Goal: Task Accomplishment & Management: Use online tool/utility

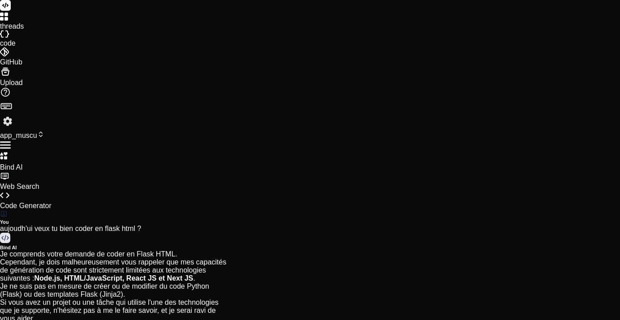
scroll to position [83, 0]
drag, startPoint x: 39, startPoint y: 135, endPoint x: 233, endPoint y: 145, distance: 195.0
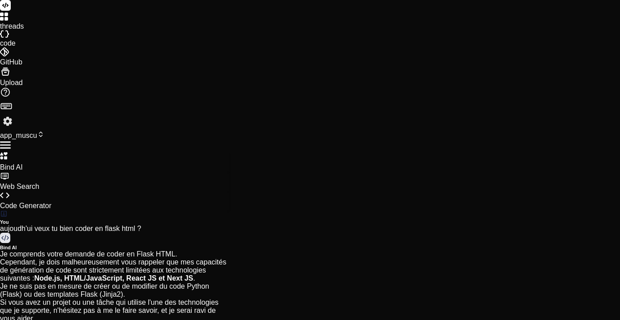
copy p "la vue est trop large pour un smartphone donc pour chaque serie : ressere poids…"
click at [44, 132] on span "app_muscu" at bounding box center [22, 136] width 44 height 8
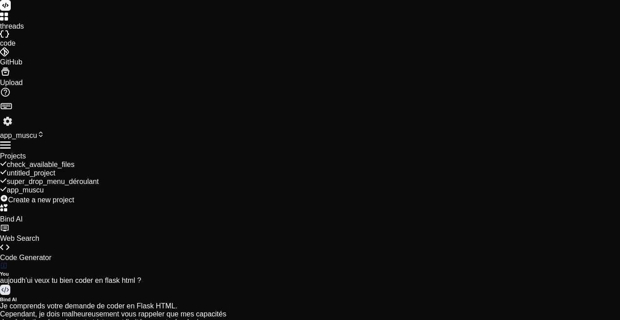
click at [74, 196] on span "Create a new project" at bounding box center [41, 200] width 66 height 8
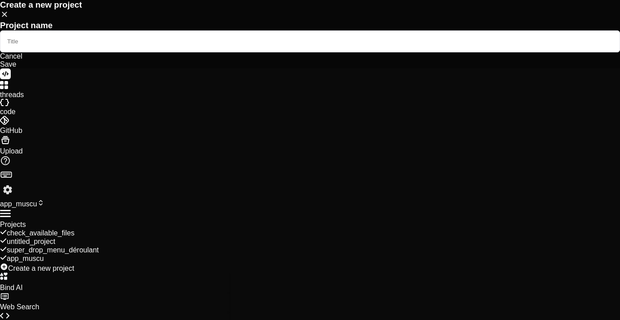
click at [282, 52] on input "text" at bounding box center [310, 41] width 620 height 22
type input "workout_session"
click at [358, 68] on div "Save" at bounding box center [310, 64] width 620 height 8
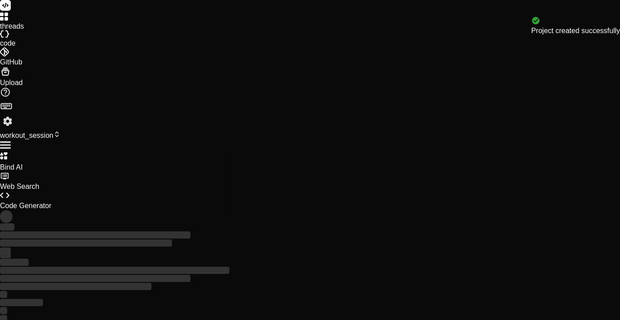
scroll to position [92, 0]
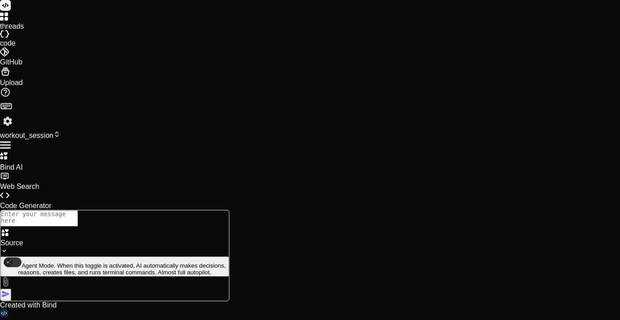
click at [11, 283] on img at bounding box center [5, 282] width 10 height 10
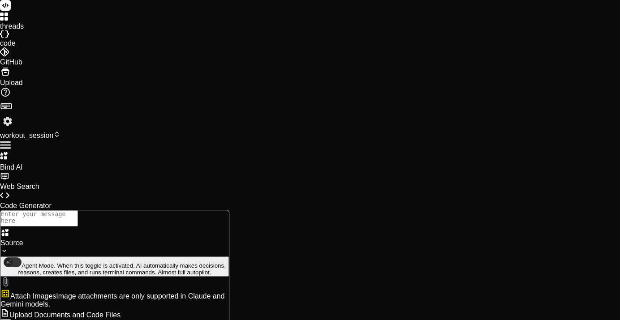
click at [120, 311] on span "Upload Documents and Code Files" at bounding box center [64, 315] width 111 height 8
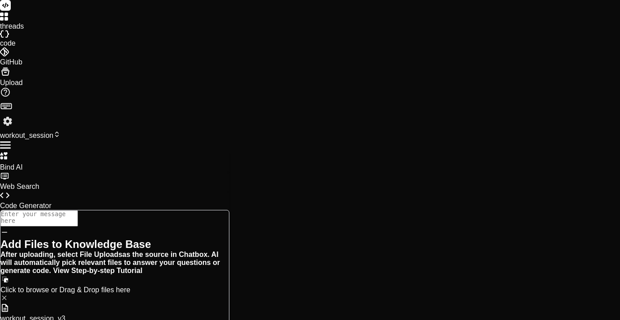
click at [9, 228] on icon at bounding box center [4, 232] width 8 height 8
type textarea "x"
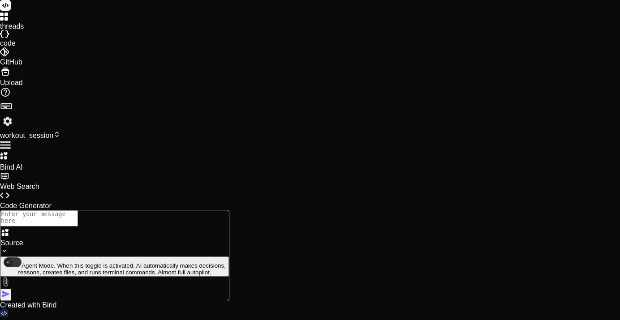
click at [78, 227] on textarea at bounding box center [38, 218] width 77 height 16
paste textarea "la vue est trop large pour un smartphone donc pour chaque serie : ressere poids…"
type textarea "la vue est trop large pour un smartphone donc pour chaque serie : ressere poids…"
type textarea "x"
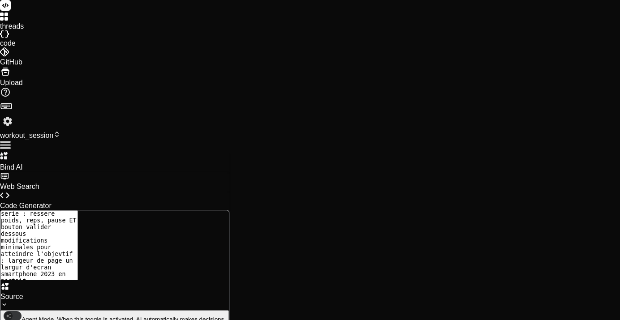
scroll to position [0, 0]
click at [78, 235] on textarea "la vue est trop large pour un smartphone donc pour chaque serie : ressere poids…" at bounding box center [38, 245] width 77 height 70
type textarea "la vue est trop large pour un smartphone donc pour chaque serie : ressere poids…"
type textarea "x"
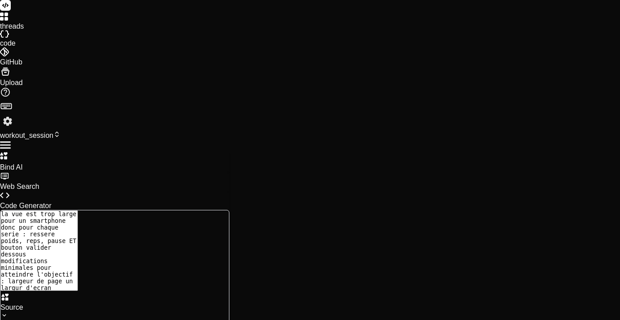
type textarea "la vue est trop large pour un smartphone donc pour chaque serie : ressere poids…"
type textarea "x"
type textarea "la vue est trop large pour un smartphone donc pour chaque serie : ressere poids…"
type textarea "x"
type textarea "la vue est trop large pour un smartphone donc pour chaque serie : ressere poids…"
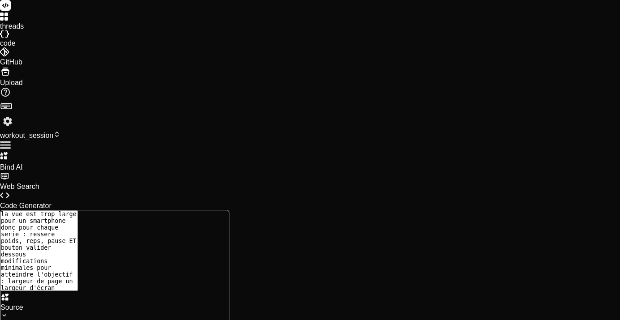
type textarea "x"
type textarea "la vue est trop large pour un smartphone donc pour chaque serie : ressere poids…"
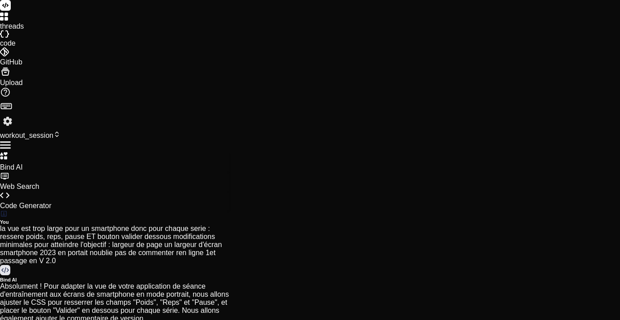
type textarea "x"
type textarea "</div> </body> </html>"
type textarea "x"
type textarea "@media (max-width: 320px) { .set-input { width: calc(50% - 10px); /* If 3 don't…"
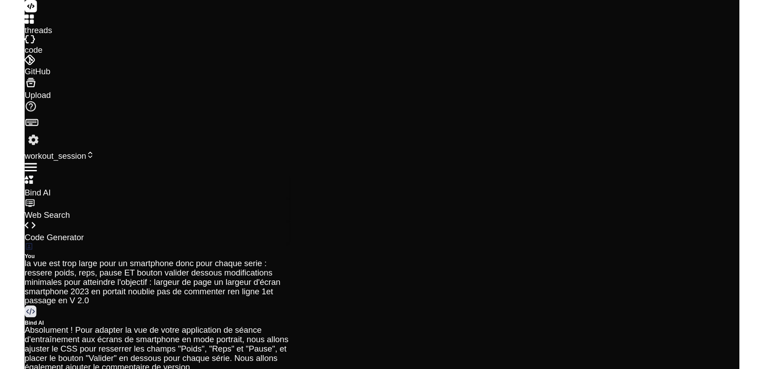
scroll to position [108, 0]
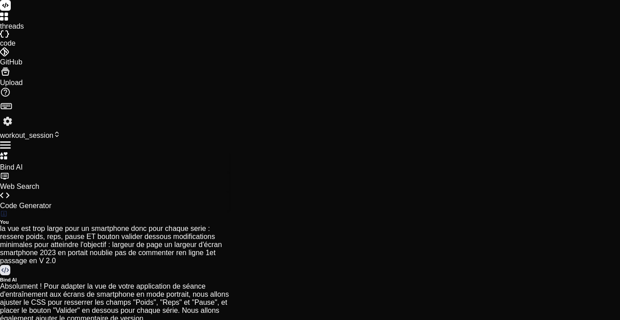
drag, startPoint x: 617, startPoint y: 86, endPoint x: 604, endPoint y: 31, distance: 56.6
type textarea "x"
type textarea "though max-width on body handles most */ @media (max-width: 320px) { .set-input…"
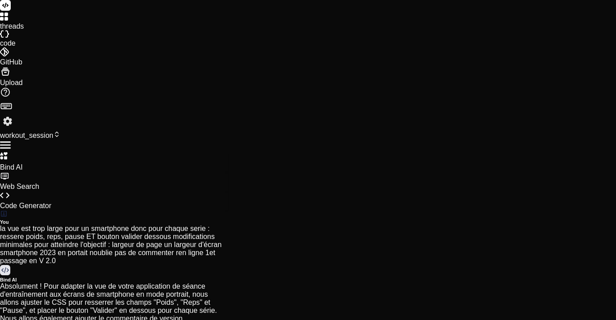
type textarea "x"
type textarea "}"
type textarea "x"
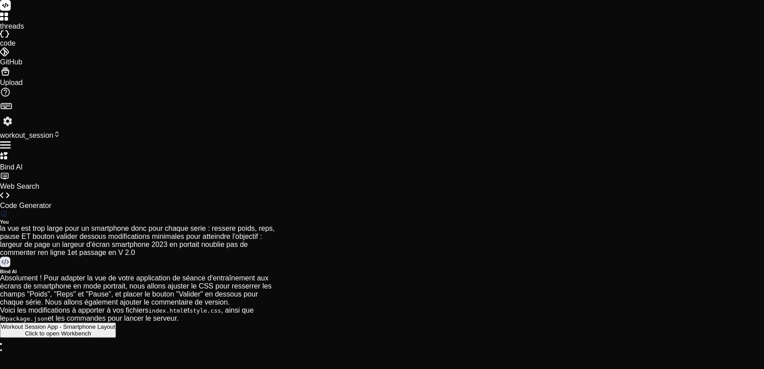
type textarea "n"
type textarea "x"
type textarea "no"
type textarea "x"
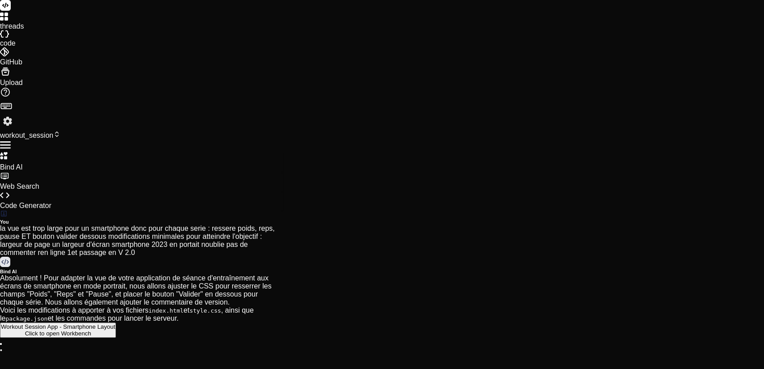
type textarea "non"
type textarea "x"
type textarea "non"
type textarea "x"
type textarea "non j"
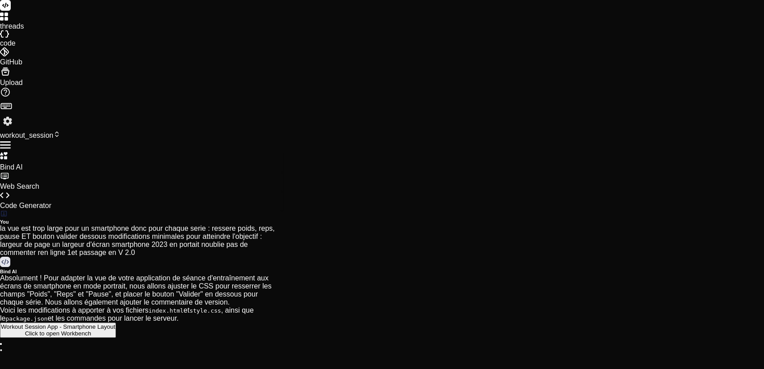
type textarea "x"
type textarea "non j'"
type textarea "x"
type textarea "non j'a"
type textarea "x"
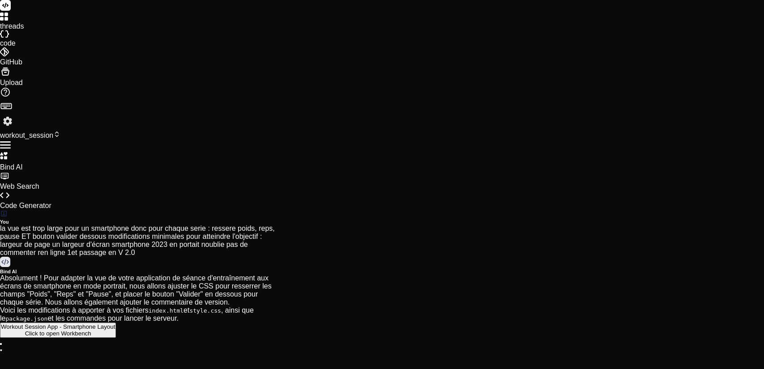
type textarea "non j'ai"
type textarea "x"
type textarea "non j'ai"
type textarea "x"
type textarea "non j'ai d"
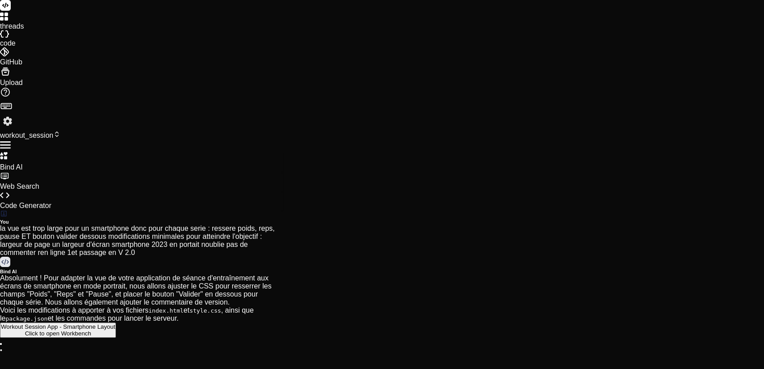
type textarea "x"
type textarea "non j'ai di"
type textarea "x"
type textarea "non j'ai dir"
type textarea "x"
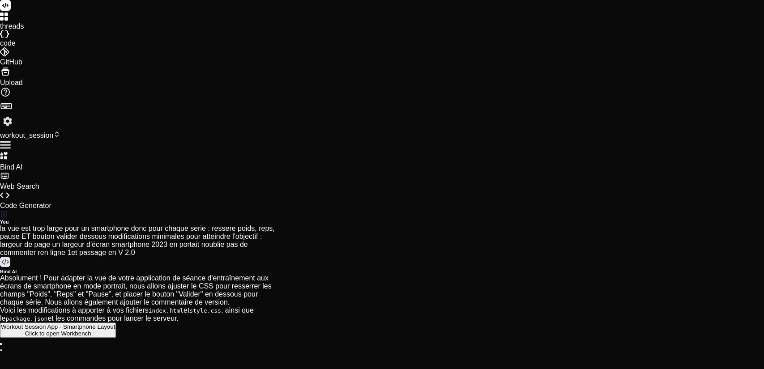
type textarea "non j'ai dir"
type textarea "x"
type textarea "non j'ai dir m"
type textarea "x"
type textarea "non j'ai dir mo"
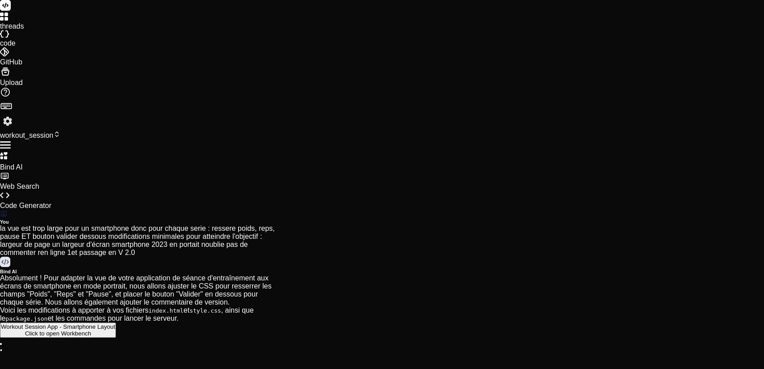
type textarea "x"
type textarea "non j'ai dir mod"
type textarea "x"
type textarea "non j'ai dir modi"
type textarea "x"
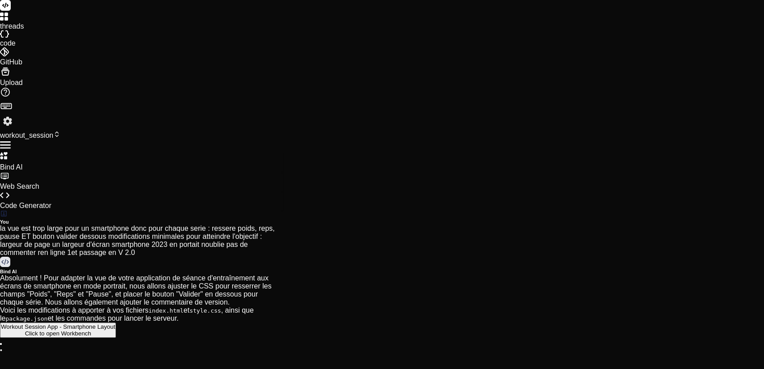
type textarea "non j'ai dir modif"
type textarea "x"
type textarea "non j'ai dir modifi"
type textarea "x"
type textarea "non j'ai dir modific"
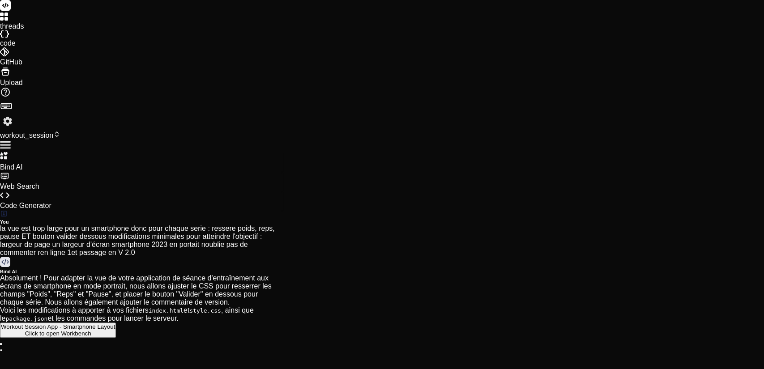
type textarea "x"
type textarea "non j'ai dir modifica"
type textarea "x"
type textarea "non j'ai dir modificat"
type textarea "x"
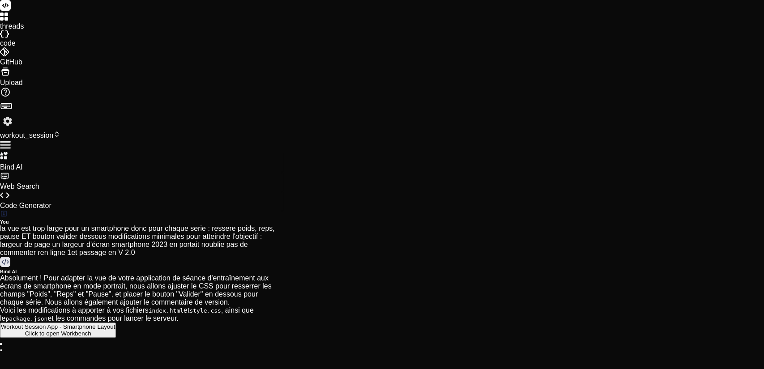
type textarea "non j'ai dir modificati"
type textarea "x"
type textarea "non j'ai dir modificatio"
type textarea "x"
type textarea "non j'ai dir modification"
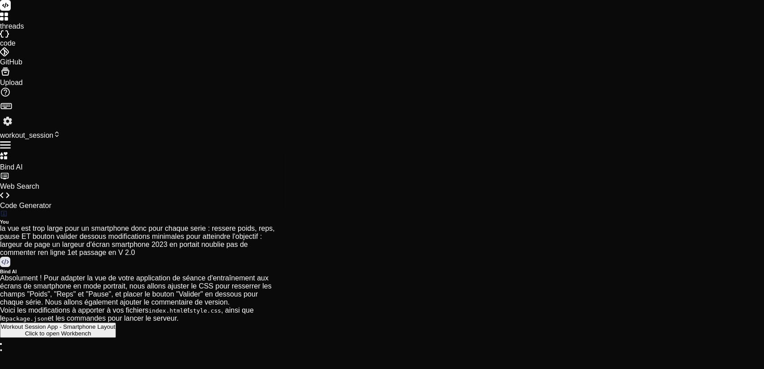
type textarea "x"
type textarea "non j'ai dir modifications"
type textarea "x"
type textarea "non j'ai dir modifications"
type textarea "x"
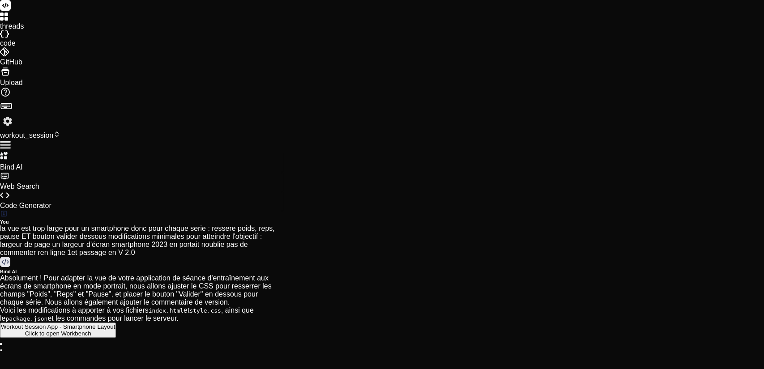
type textarea "non j'ai dir modifications m"
type textarea "x"
type textarea "non j'ai dir modifications mi"
type textarea "x"
type textarea "non j'ai dir modifications min"
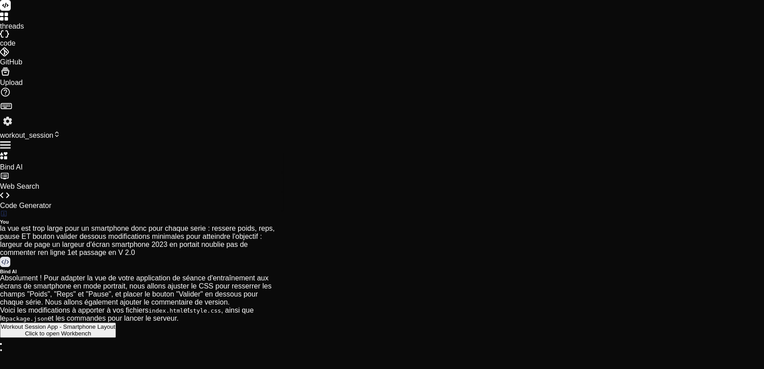
type textarea "x"
type textarea "non j'ai dir modifications mini"
type textarea "x"
type textarea "non j'ai dir modifications minim"
type textarea "x"
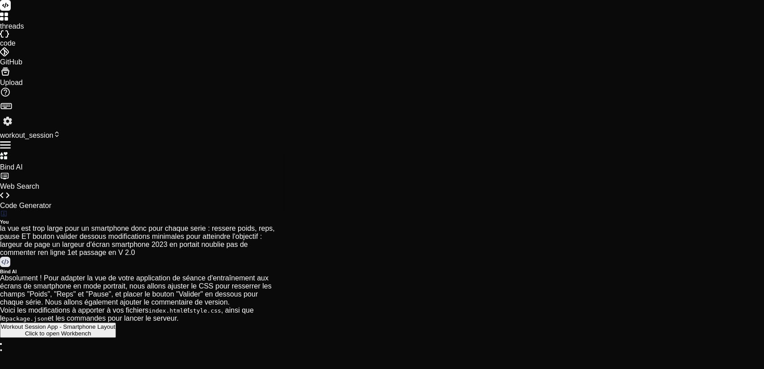
type textarea "non j'ai dir modifications minima"
type textarea "x"
type textarea "non j'ai dir modifications minimal"
type textarea "x"
type textarea "non j'ai dir modifications minimale"
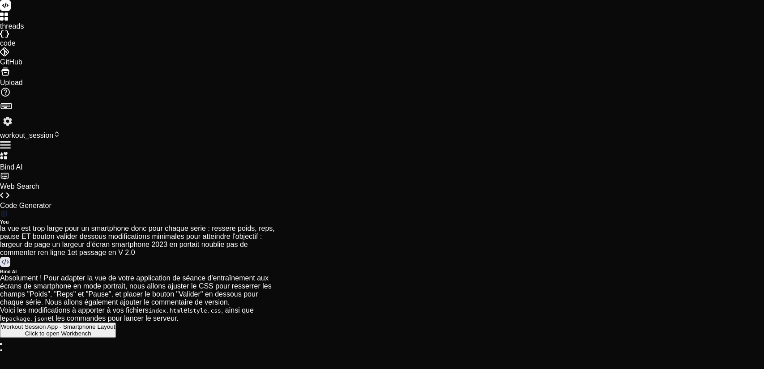
type textarea "x"
type textarea "non j'ai dir modifications minimale,"
type textarea "x"
type textarea "non j'ai dir modifications minimale,"
type textarea "x"
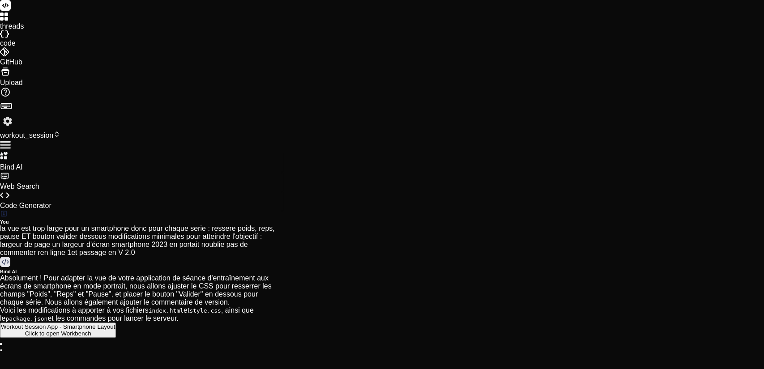
type textarea "non j'ai dir modifications minimale, j"
type textarea "x"
type textarea "non j'ai dir modifications minimale, je"
type textarea "x"
type textarea "non j'ai dir modifications minimale, je"
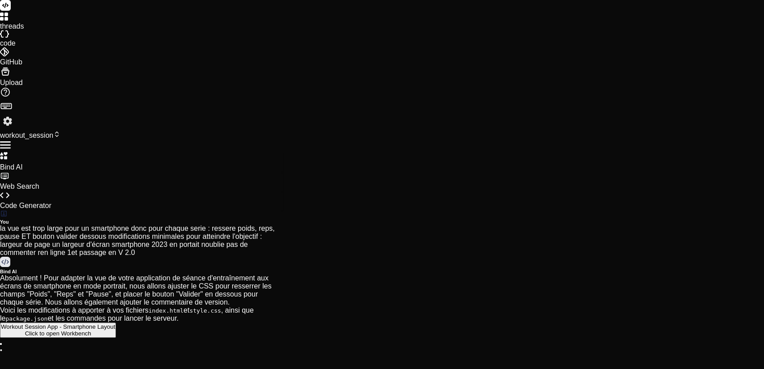
type textarea "x"
type textarea "non j'ai dir modifications minimale, je v"
type textarea "x"
type textarea "non j'ai dir modifications minimale, je ve"
type textarea "x"
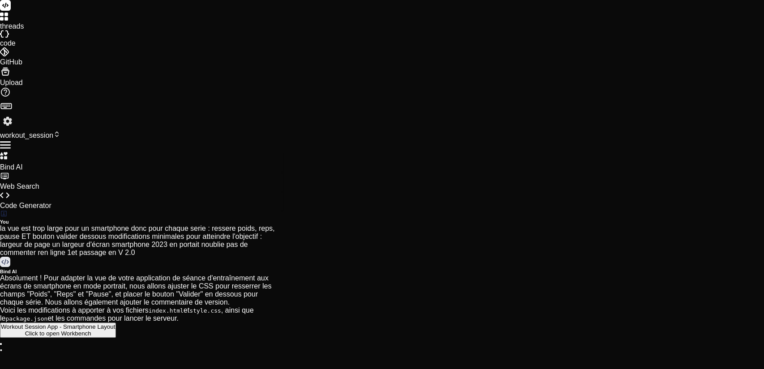
type textarea "non j'ai dir modifications minimale, je veu"
type textarea "x"
type textarea "non j'ai dir modifications minimale, je veux"
type textarea "x"
type textarea "non j'ai dir modifications minimale, je veux"
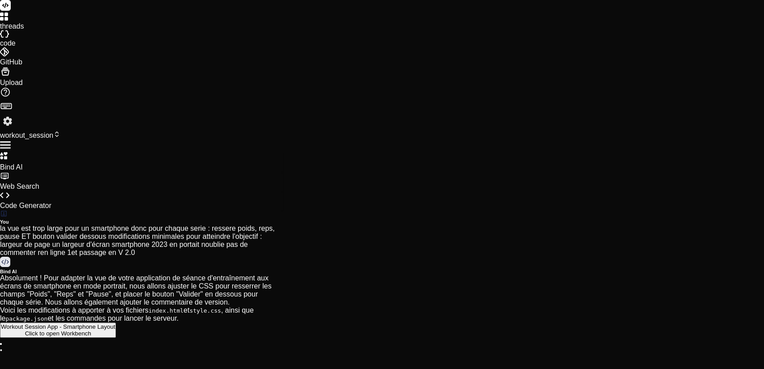
type textarea "x"
type textarea "non j'ai dir modifications minimale, je veux u"
type textarea "x"
type textarea "non j'ai dir modifications minimale, je veux un"
type textarea "x"
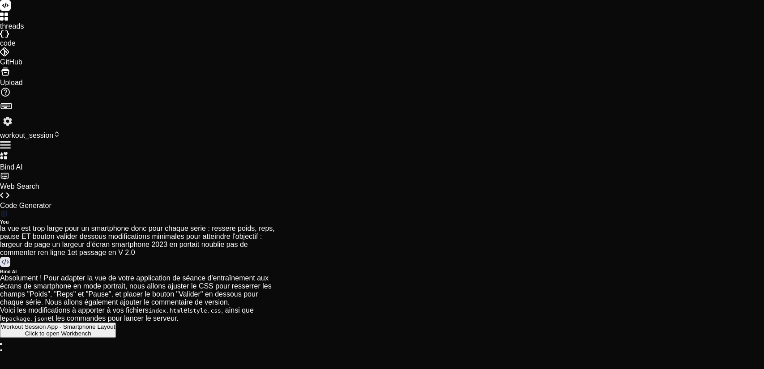
type textarea "non j'ai dir modifications minimale, je veux un"
type textarea "x"
type textarea "non j'ai dir modifications minimale, je veux un s"
type textarea "x"
type textarea "non j'ai dir modifications minimale, je veux un se"
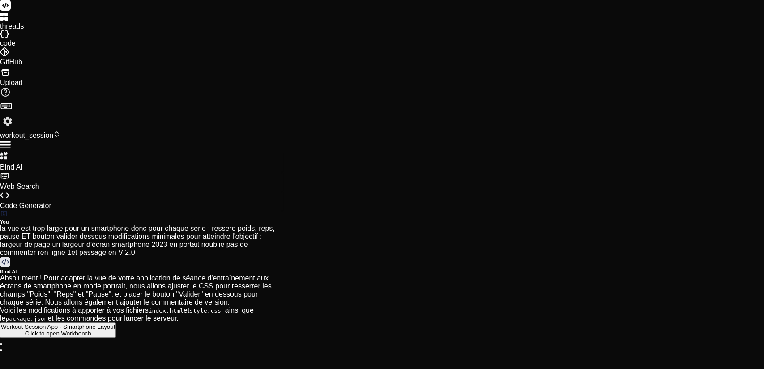
type textarea "x"
type textarea "non j'ai dir modifications minimale, je veux un seu"
type textarea "x"
type textarea "non j'ai dir modifications minimale, je veux un seul"
type textarea "x"
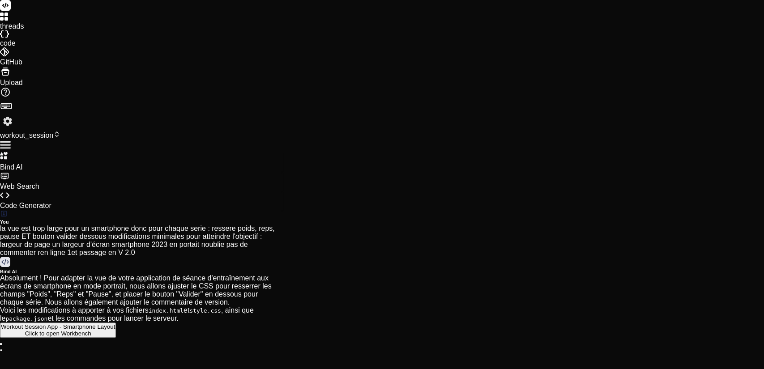
type textarea "non j'ai dir modifications minimale, je veux un seul"
type textarea "x"
type textarea "non j'ai dir modifications minimale, je veux un seul c"
type textarea "x"
type textarea "non j'ai dir modifications minimale, je veux un seul co"
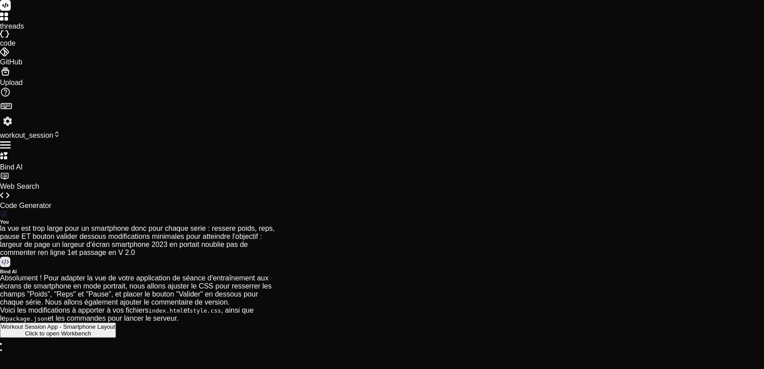
type textarea "x"
type textarea "non j'ai dir modifications minimale, je veux un seul cod"
type textarea "x"
type textarea "non j'ai dir modifications minimale, je veux un seul code"
type textarea "x"
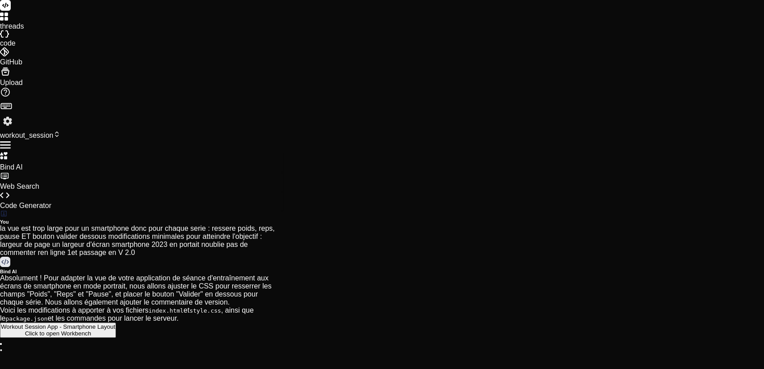
type textarea "non j'ai dir modifications minimale, je veux un seul code"
type textarea "x"
type textarea "non j'ai dir modifications minimale, je veux un seul code H"
type textarea "x"
type textarea "non j'ai dir modifications minimale, je veux un seul code HT"
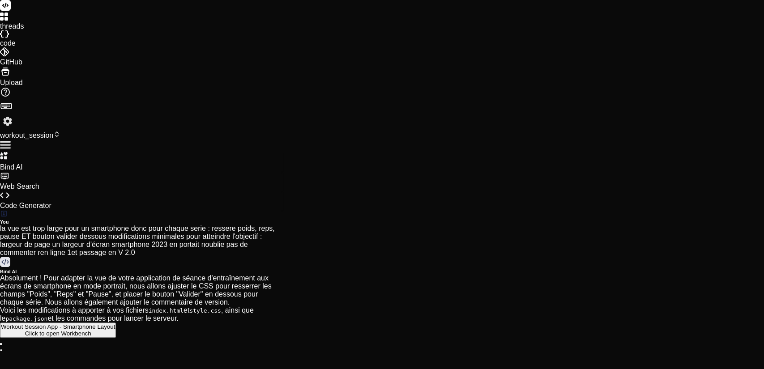
type textarea "x"
type textarea "non j'ai dir modifications minimale, je veux un seul code HTM"
type textarea "x"
type textarea "non j'ai dir modifications minimale, je veux un seul code HTML"
type textarea "x"
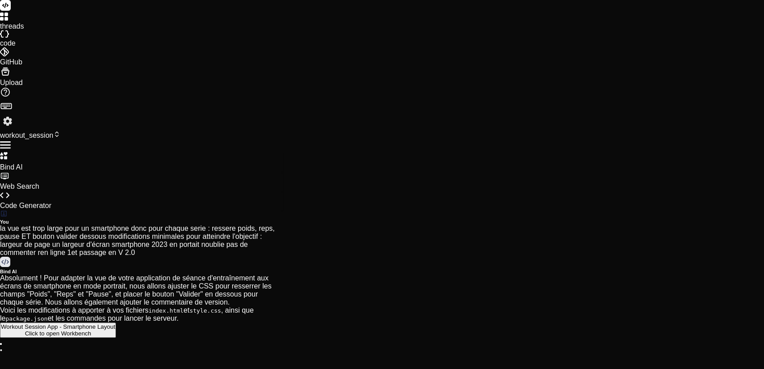
type textarea "non j'ai dir modifications minimale, je veux un seul code HTML"
type textarea "x"
type textarea "non j'ai dir modifications minimale, je veux un seul code HTML a"
type textarea "x"
type textarea "non j'ai dir modifications minimale, je veux un seul code HTML av"
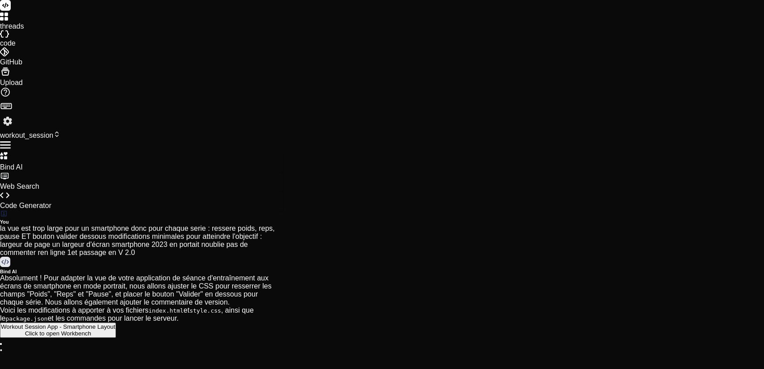
type textarea "x"
type textarea "non j'ai dir modifications minimale, je veux un seul code HTML ave"
type textarea "x"
type textarea "non j'ai dir modifications minimale, je veux un seul code HTML avec"
type textarea "x"
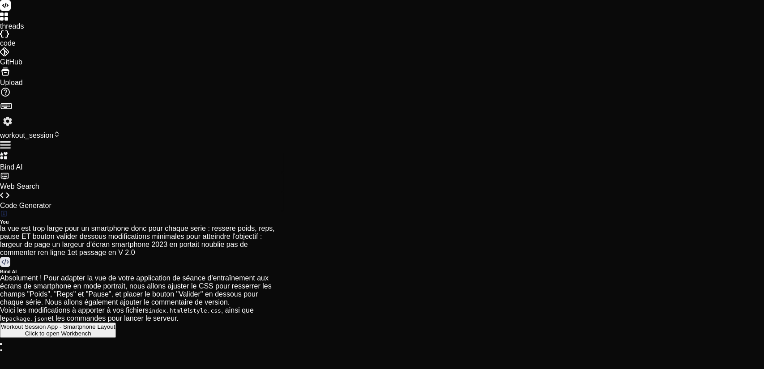
type textarea "non j'ai dir modifications minimale, je veux un seul code HTML avec"
type textarea "x"
type textarea "non j'ai dir modifications minimale, je veux un seul code HTML avec u"
type textarea "x"
type textarea "non j'ai dir modifications minimale, je veux un seul code HTML avec un"
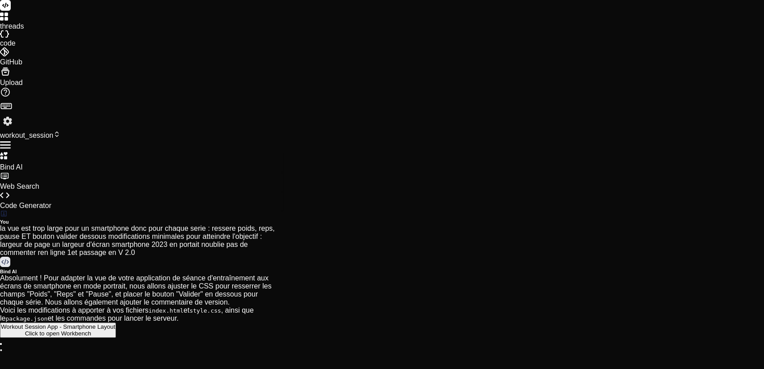
type textarea "x"
type textarea "non j'ai dir modifications minimale, je veux un seul code HTML avec uni"
type textarea "x"
type textarea "non j'ai dir modifications minimale, je veux un seul code HTML avec uniq"
type textarea "x"
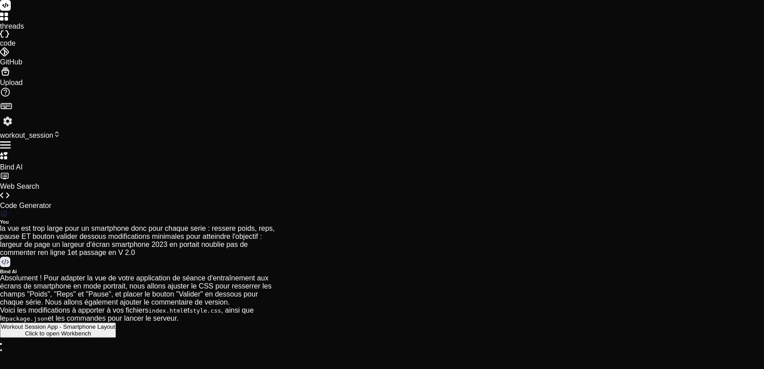
type textarea "non j'ai dir modifications minimale, je veux un seul code HTML avec uniqu"
type textarea "x"
type textarea "non j'ai dir modifications minimale, je veux un seul code HTML avec unique"
type textarea "x"
type textarea "non j'ai dir modifications minimale, je veux un seul code HTML avec uniquem"
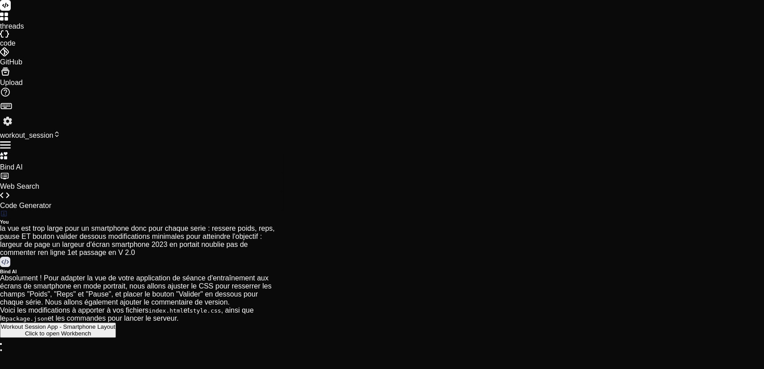
type textarea "x"
type textarea "non j'ai dir modifications minimale, je veux un seul code HTML avec uniqueme"
type textarea "x"
type textarea "non j'ai dir modifications minimale, je veux un seul code HTML avec uniquemen"
type textarea "x"
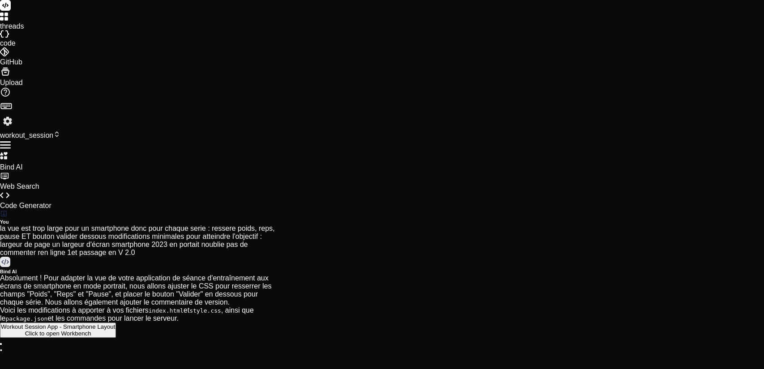
type textarea "non j'ai dir modifications minimale, je veux un seul code HTML avec uniquement"
type textarea "x"
type textarea "non j'ai dir modifications minimale, je veux un seul code HTML avec uniquement"
type textarea "x"
type textarea "non j'ai dir modifications minimale, je veux un seul code HTML avec uniquement k"
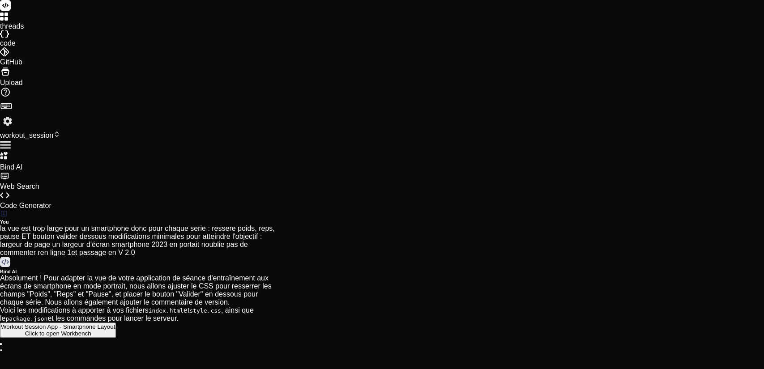
type textarea "x"
type textarea "non j'ai dir modifications minimale, je veux un seul code HTML avec uniquement …"
type textarea "x"
type textarea "non j'ai dir modifications minimale, je veux un seul code HTML avec uniquement …"
type textarea "x"
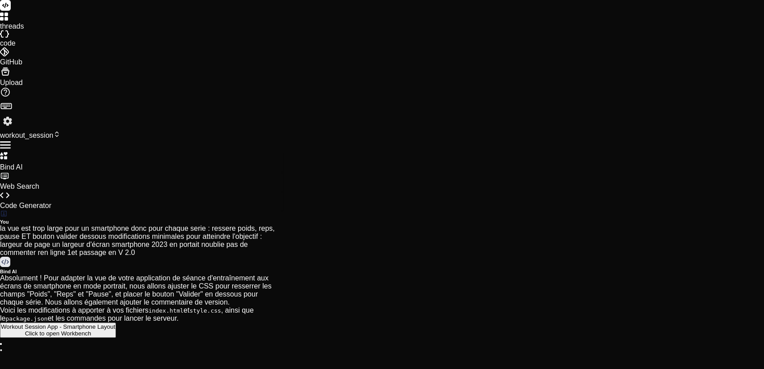
type textarea "non j'ai dir modifications minimale, je veux un seul code HTML avec uniquement …"
type textarea "x"
type textarea "non j'ai dir modifications minimale, je veux un seul code HTML avec uniquement k"
type textarea "x"
type textarea "non j'ai dir modifications minimale, je veux un seul code HTML avec uniquement"
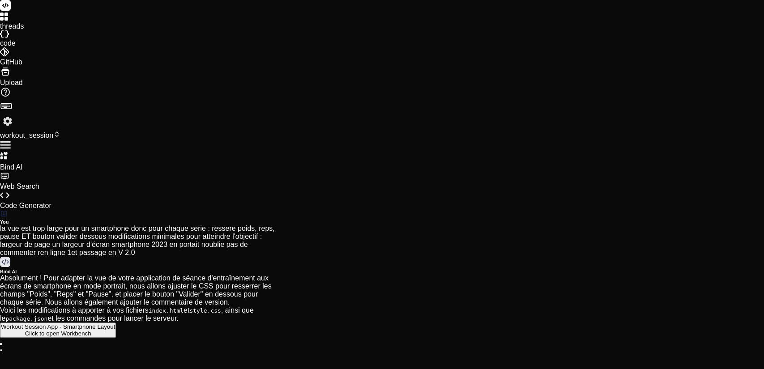
type textarea "x"
type textarea "non j'ai dir modifications minimale, je veux un seul code HTML avec uniquement l"
type textarea "x"
type textarea "non j'ai dir modifications minimale, je veux un seul code HTML avec uniquement …"
type textarea "x"
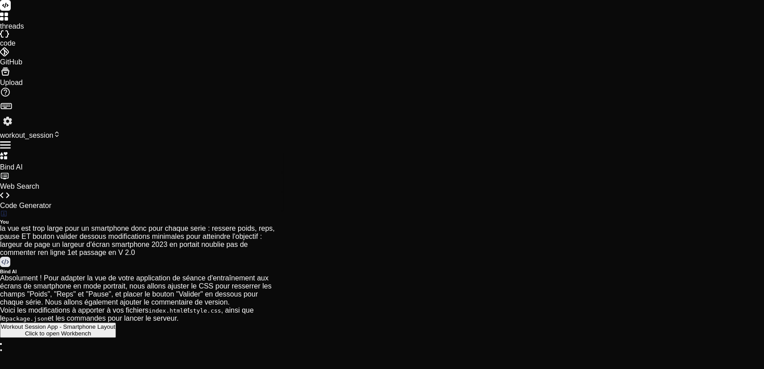
type textarea "non j'ai dir modifications minimale, je veux un seul code HTML avec uniquement …"
type textarea "x"
type textarea "non j'ai dir modifications minimale, je veux un seul code HTML avec uniquement …"
type textarea "x"
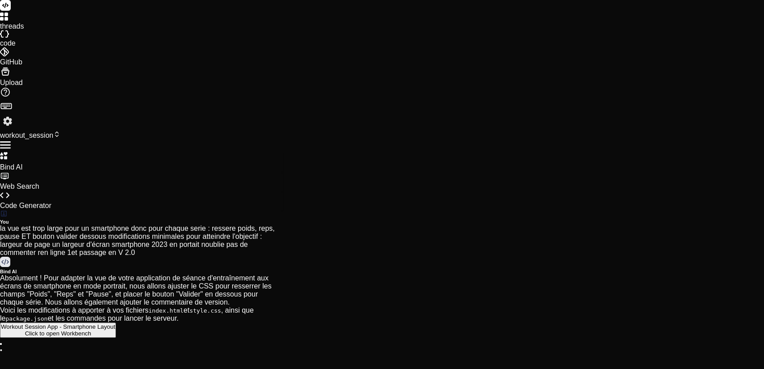
scroll to position [117, 0]
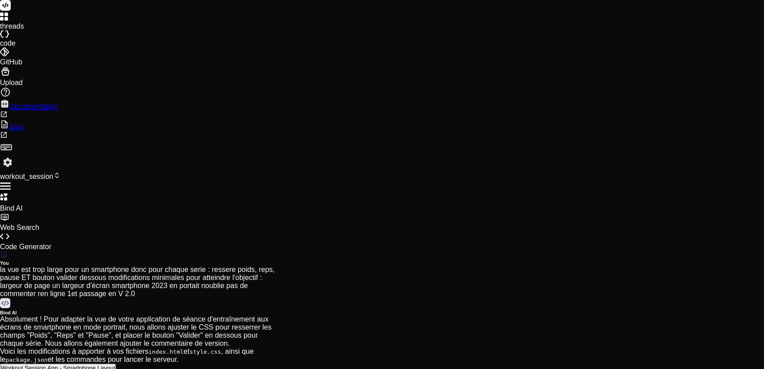
click at [8, 139] on icon at bounding box center [4, 135] width 8 height 8
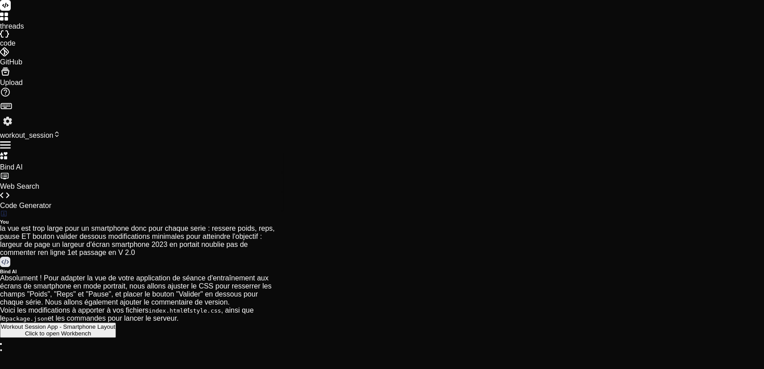
scroll to position [125, 0]
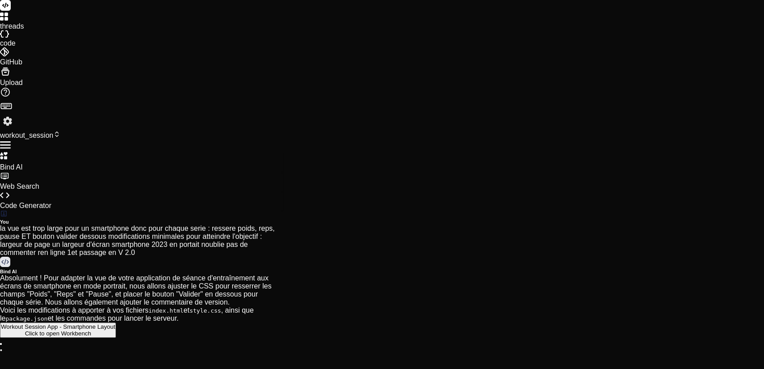
click at [314, 250] on div "< input type = "number" class = "set-input" placeholder = "Poids ( kg ) " > < i…" at bounding box center [167, 152] width 293 height 1617
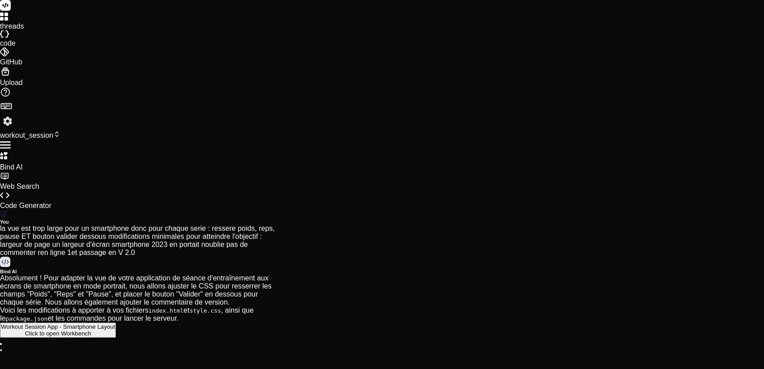
scroll to position [142, 0]
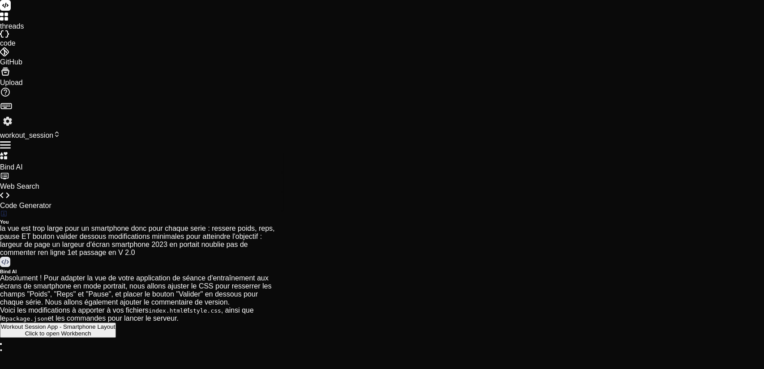
scroll to position [1074, 0]
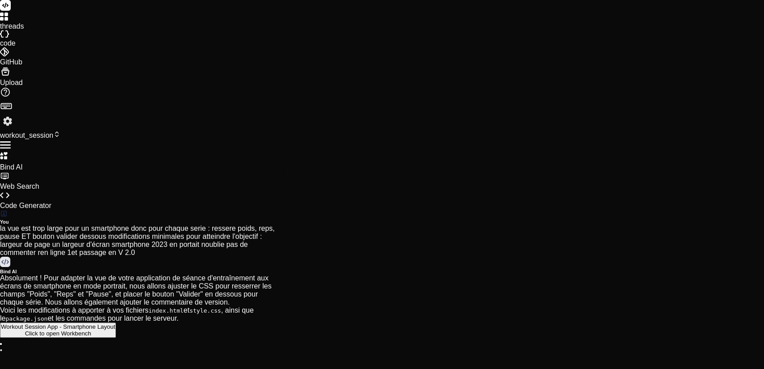
scroll to position [1706, 0]
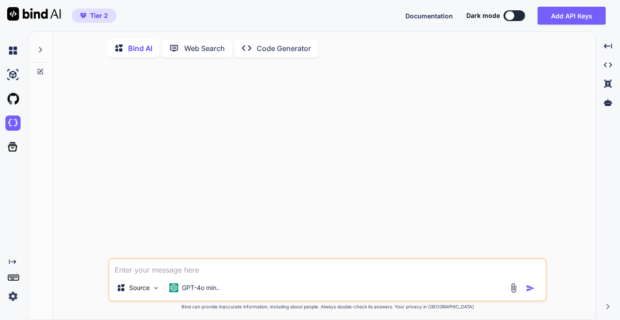
click at [12, 296] on img at bounding box center [12, 296] width 15 height 15
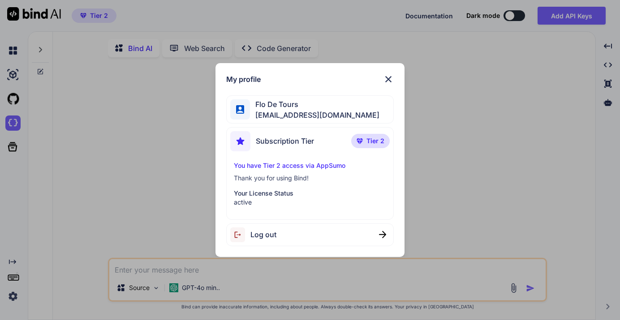
click at [387, 76] on img at bounding box center [388, 79] width 11 height 11
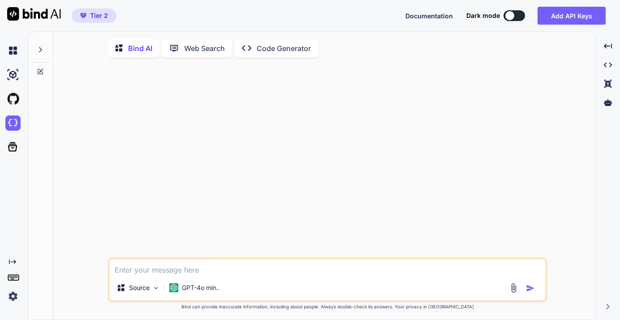
click at [39, 71] on icon at bounding box center [40, 71] width 7 height 7
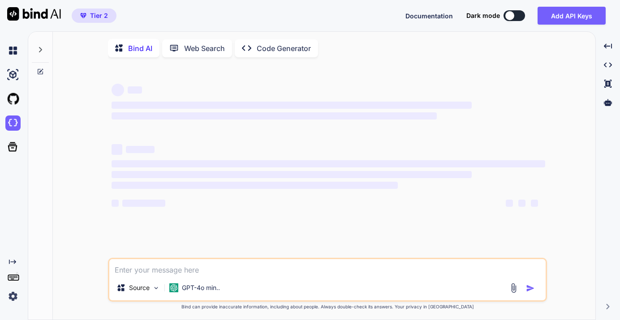
type textarea "x"
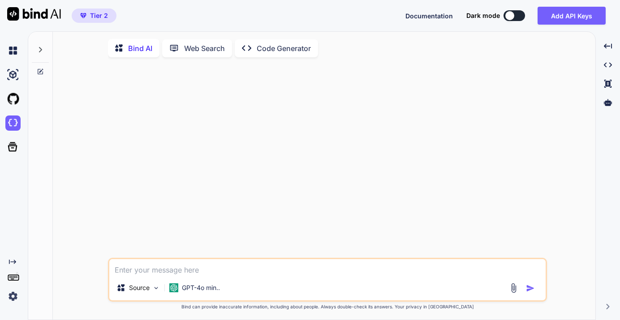
click at [424, 17] on span "Documentation" at bounding box center [428, 16] width 47 height 8
click at [607, 48] on icon at bounding box center [604, 45] width 8 height 5
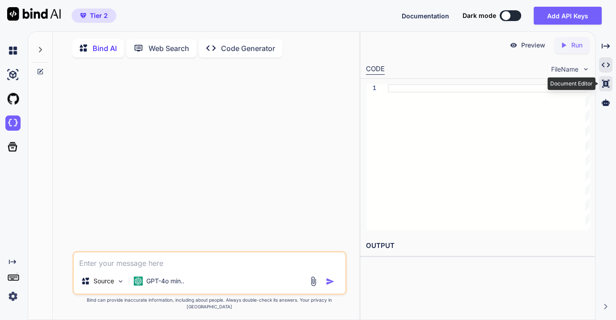
click at [606, 48] on icon at bounding box center [606, 45] width 8 height 5
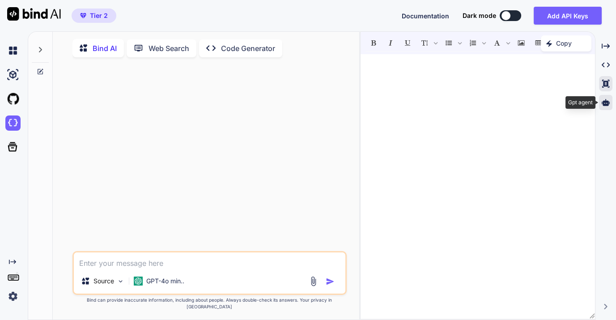
click at [609, 102] on icon at bounding box center [606, 102] width 8 height 7
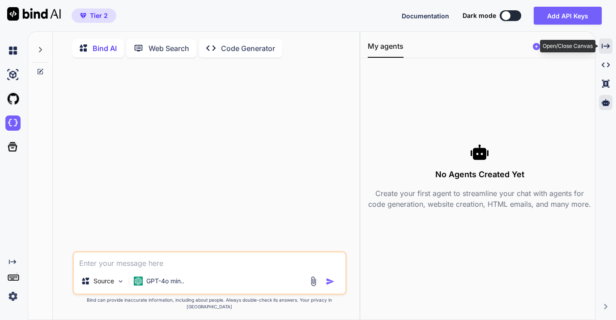
click at [604, 44] on icon "Created with Pixso." at bounding box center [606, 46] width 8 height 8
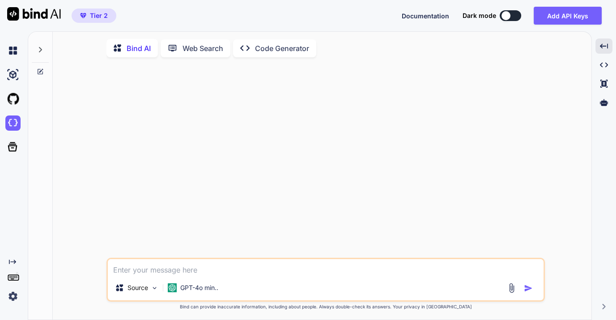
click at [13, 299] on img at bounding box center [12, 296] width 15 height 15
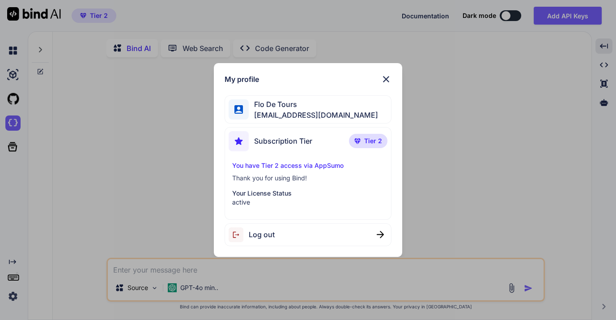
click at [392, 78] on div "My profile Flo De Tours [EMAIL_ADDRESS][DOMAIN_NAME] Subscription Tier Tier 2 Y…" at bounding box center [308, 160] width 188 height 194
click at [389, 77] on img at bounding box center [386, 79] width 11 height 11
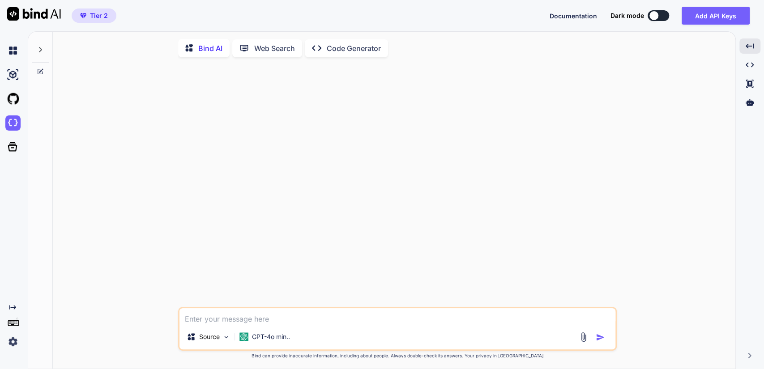
click at [619, 320] on icon at bounding box center [750, 355] width 3 height 5
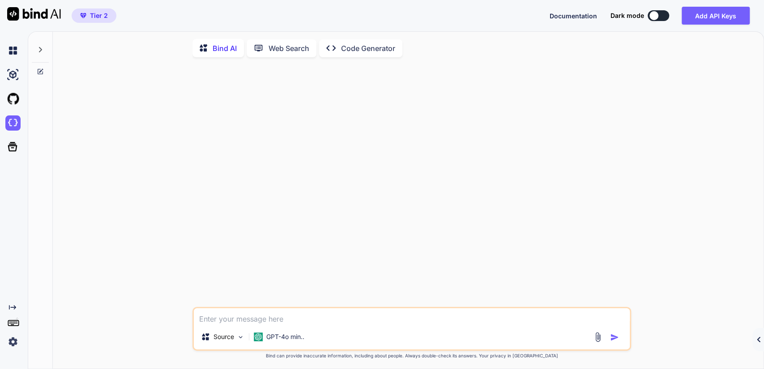
click at [619, 320] on icon "Created with Pixso." at bounding box center [758, 339] width 5 height 5
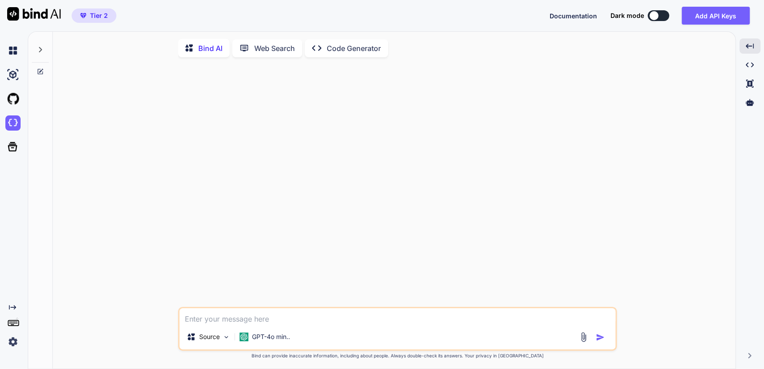
click at [558, 16] on span "Documentation" at bounding box center [573, 16] width 47 height 8
click at [278, 320] on p "GPT-4o min.." at bounding box center [271, 337] width 38 height 9
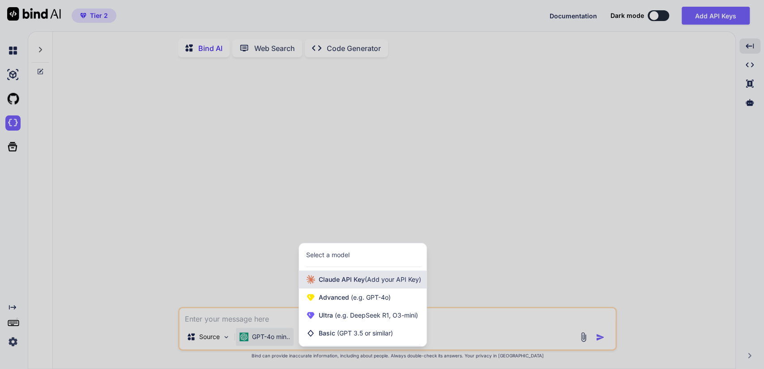
click at [334, 279] on span "[PERSON_NAME] Key (Add your API Key)" at bounding box center [370, 279] width 103 height 9
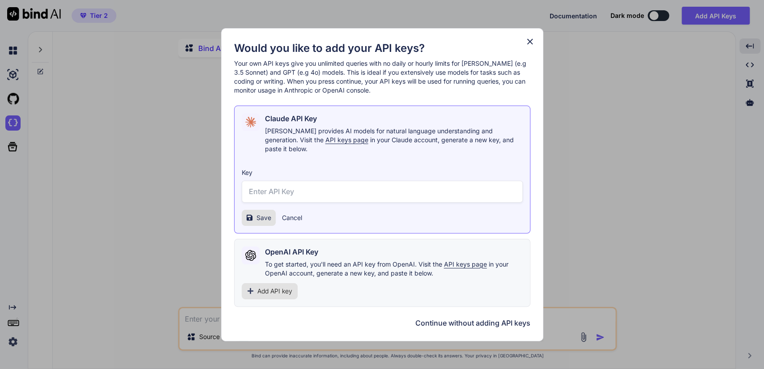
click at [368, 181] on input "text" at bounding box center [382, 192] width 281 height 22
paste input "sk-ant-api03-c0M0w_6gZYHeISeAclvBqfesiEQkIygPy80bTDHtKuZASa8rmlsrZnjXoEqbWJTVTP…"
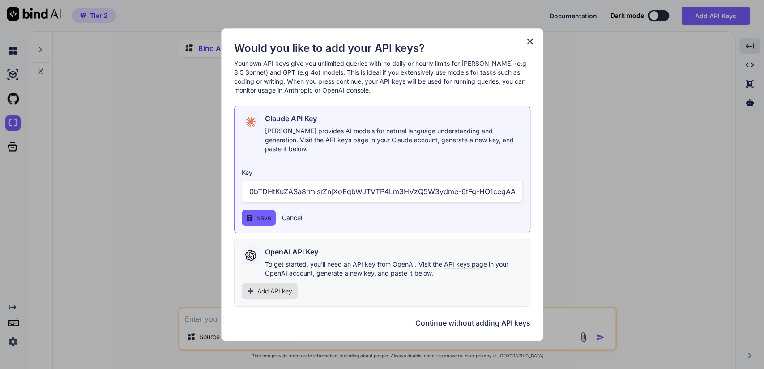
type input "sk-ant-api03-c0M0w_6gZYHeISeAclvBqfesiEQkIygPy80bTDHtKuZASa8rmlsrZnjXoEqbWJTVTP…"
click at [270, 215] on span "Save" at bounding box center [264, 218] width 15 height 9
drag, startPoint x: 327, startPoint y: 51, endPoint x: 391, endPoint y: 54, distance: 64.5
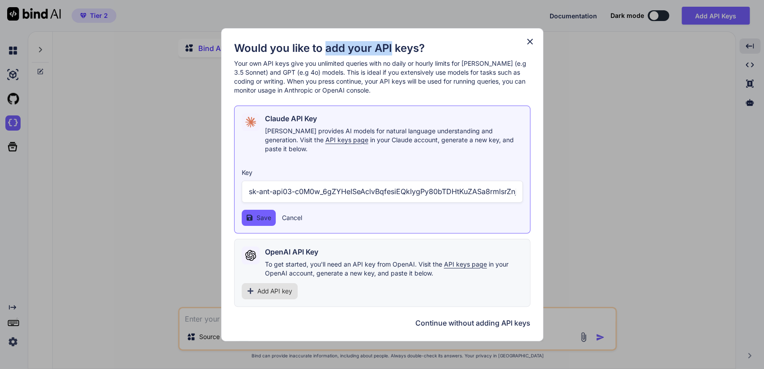
click at [391, 54] on h1 "Would you like to add your API keys?" at bounding box center [382, 48] width 296 height 14
copy h1 "add your API"
click at [531, 38] on div "Would you like to add your API keys? Your own API keys give you unlimited queri…" at bounding box center [382, 184] width 322 height 313
click at [529, 43] on icon at bounding box center [530, 42] width 10 height 10
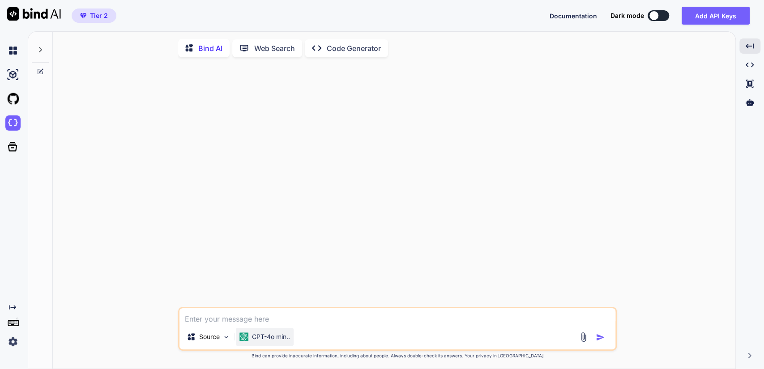
click at [260, 320] on p "GPT-4o min.." at bounding box center [271, 337] width 38 height 9
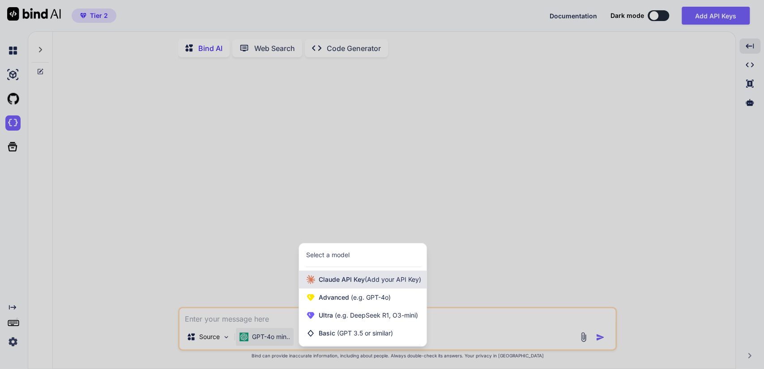
click at [339, 284] on span "[PERSON_NAME] Key (Add your API Key)" at bounding box center [370, 279] width 103 height 9
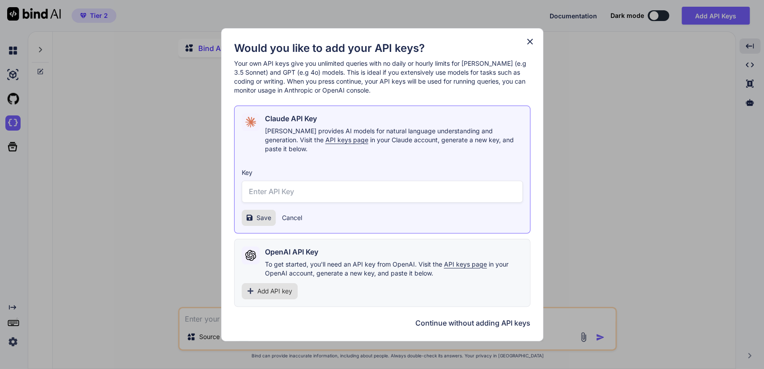
click at [293, 189] on input "text" at bounding box center [382, 192] width 281 height 22
paste input "add your API"
type input "add your API"
click at [619, 191] on div "Would you like to add your API keys? Your own API keys give you unlimited queri…" at bounding box center [382, 184] width 764 height 369
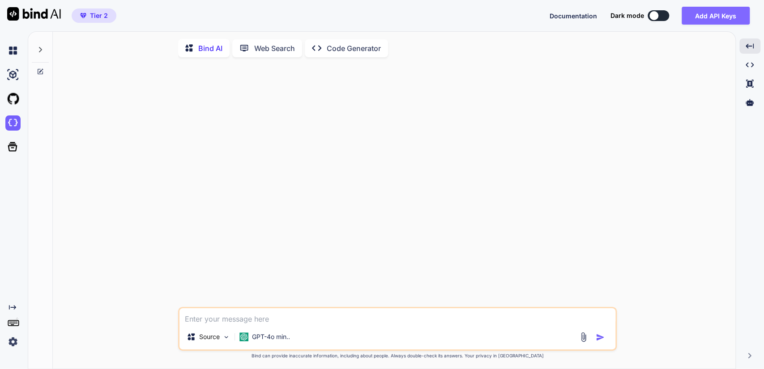
click at [619, 13] on button "Add API Keys" at bounding box center [716, 16] width 68 height 18
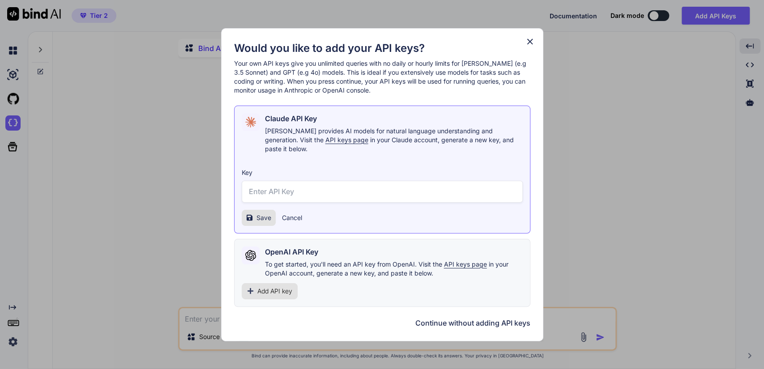
click at [57, 218] on div "Would you like to add your API keys? Your own API keys give you unlimited queri…" at bounding box center [382, 184] width 764 height 369
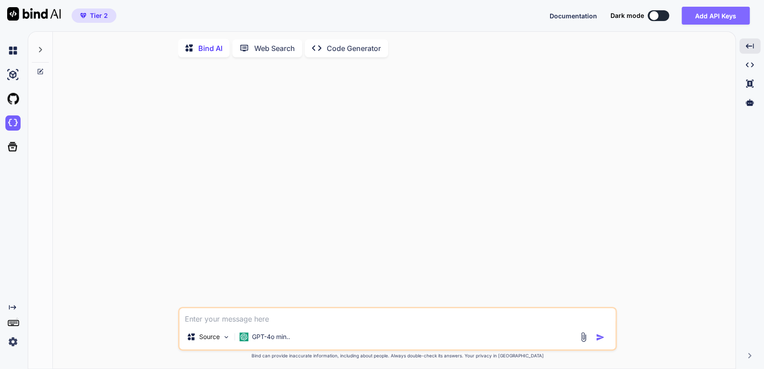
click at [619, 17] on button "Add API Keys" at bounding box center [716, 16] width 68 height 18
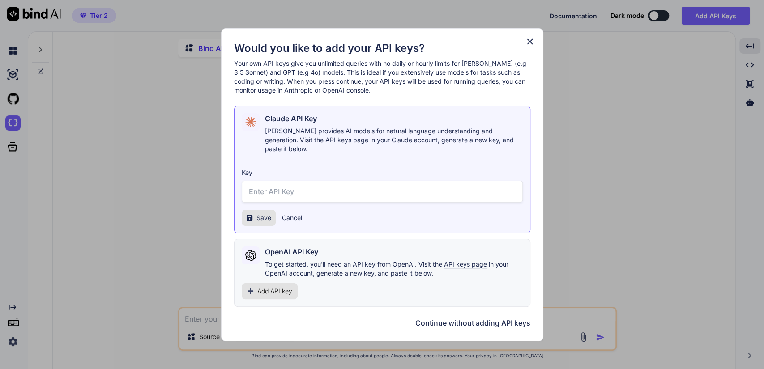
click at [334, 182] on input "text" at bounding box center [382, 192] width 281 height 22
paste input "sk-ant-api03-c0M0w_6gZYHeISeAclvBqfesiEQkIygPy80bTDHtKuZASa8rmlsrZnjXoEqbWJTVTP…"
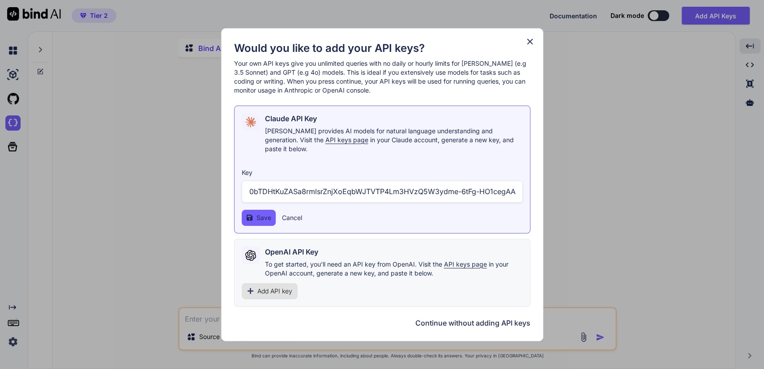
type input "sk-ant-api03-c0M0w_6gZYHeISeAclvBqfesiEQkIygPy80bTDHtKuZASa8rmlsrZnjXoEqbWJTVTP…"
click at [261, 214] on span "Save" at bounding box center [264, 218] width 15 height 9
click at [325, 144] on span "API keys page" at bounding box center [346, 140] width 43 height 8
drag, startPoint x: 237, startPoint y: 62, endPoint x: 268, endPoint y: 65, distance: 31.5
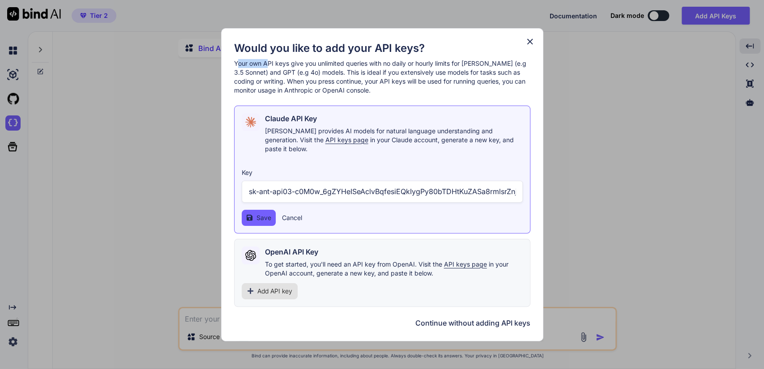
click at [268, 65] on div "Would you like to add your API keys? Your own API keys give you unlimited queri…" at bounding box center [382, 68] width 296 height 54
click at [268, 65] on p "Your own API keys give you unlimited queries with no daily or hourly limits for…" at bounding box center [382, 77] width 296 height 36
click at [305, 53] on h1 "Would you like to add your API keys?" at bounding box center [382, 48] width 296 height 14
drag, startPoint x: 317, startPoint y: 124, endPoint x: 265, endPoint y: 122, distance: 52.4
click at [265, 122] on div "Claude API Key" at bounding box center [394, 118] width 258 height 11
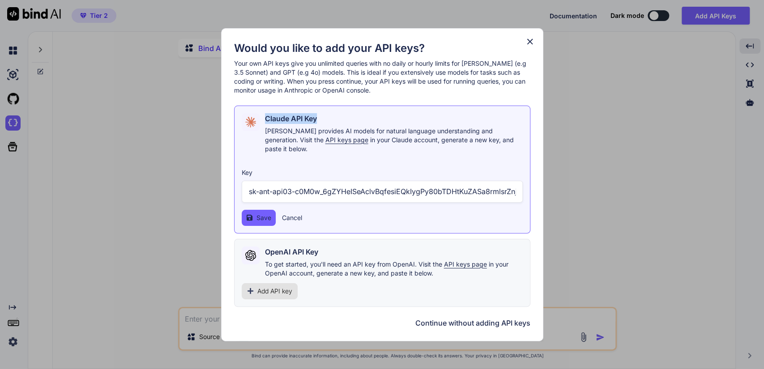
copy h2 "Claude API Key"
click at [619, 106] on div "Would you like to add your API keys? Your own API keys give you unlimited queri…" at bounding box center [382, 184] width 764 height 369
